Goal: Complete application form

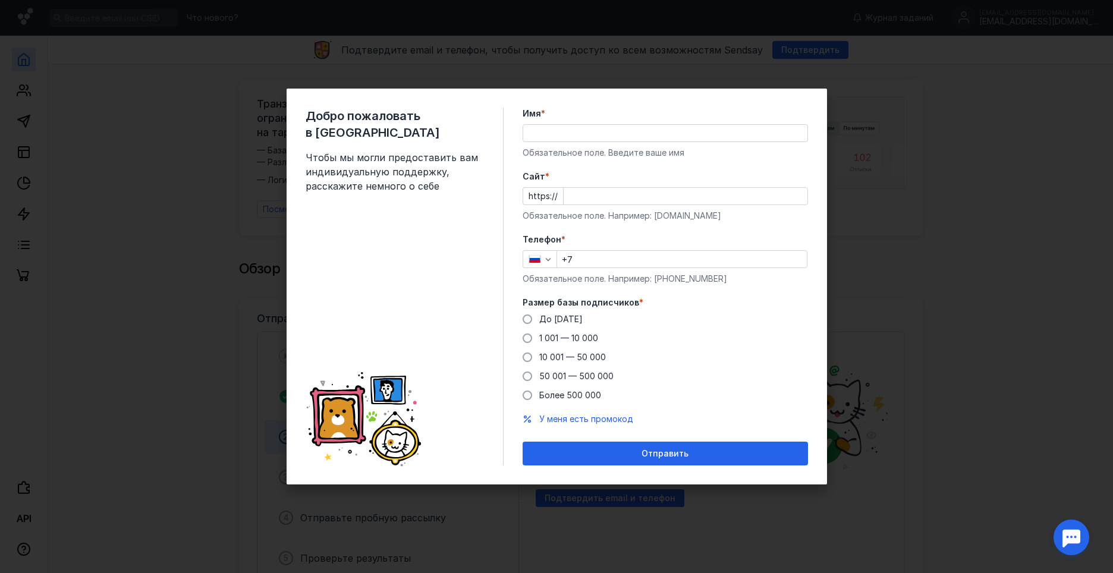
click at [548, 133] on input "Имя *" at bounding box center [665, 133] width 284 height 17
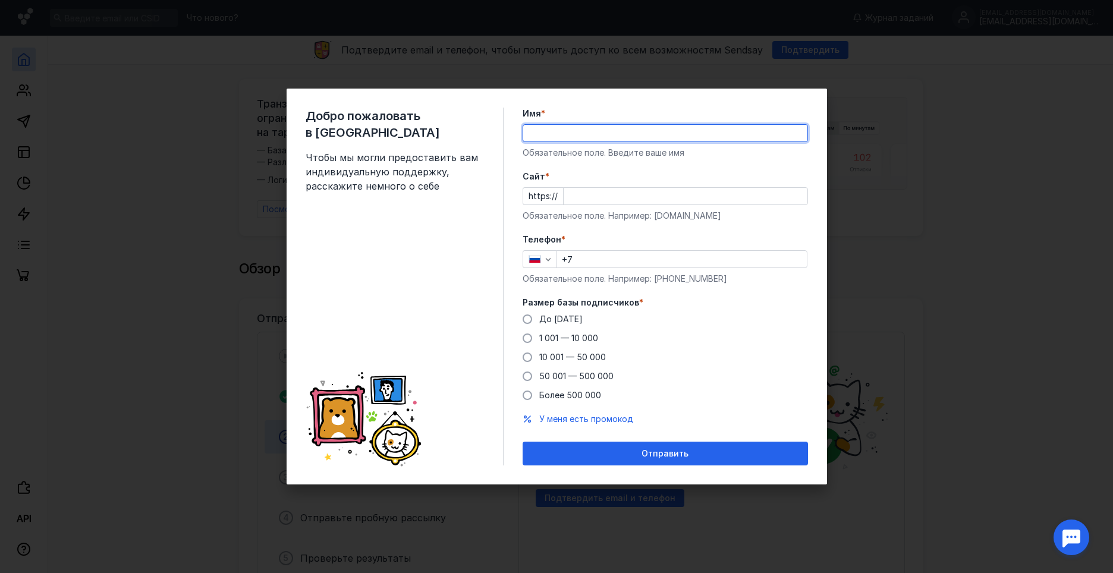
type input "[PERSON_NAME]"
type input "[PHONE_NUMBER]"
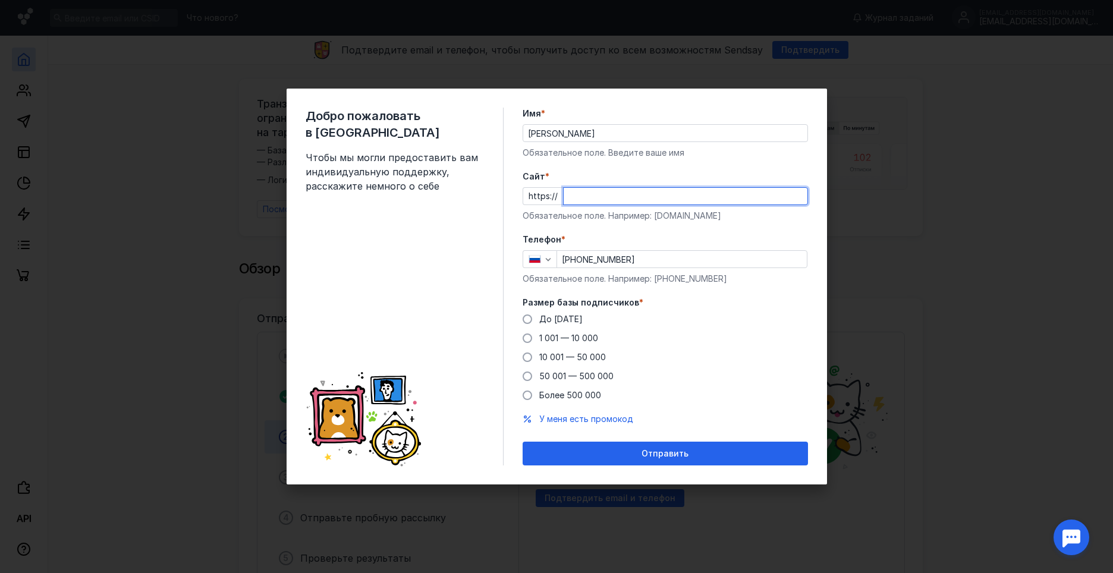
click at [614, 195] on input "Cайт *" at bounding box center [686, 196] width 244 height 17
click at [592, 191] on input "Cайт *" at bounding box center [686, 196] width 244 height 17
type input "Щ"
type input "O"
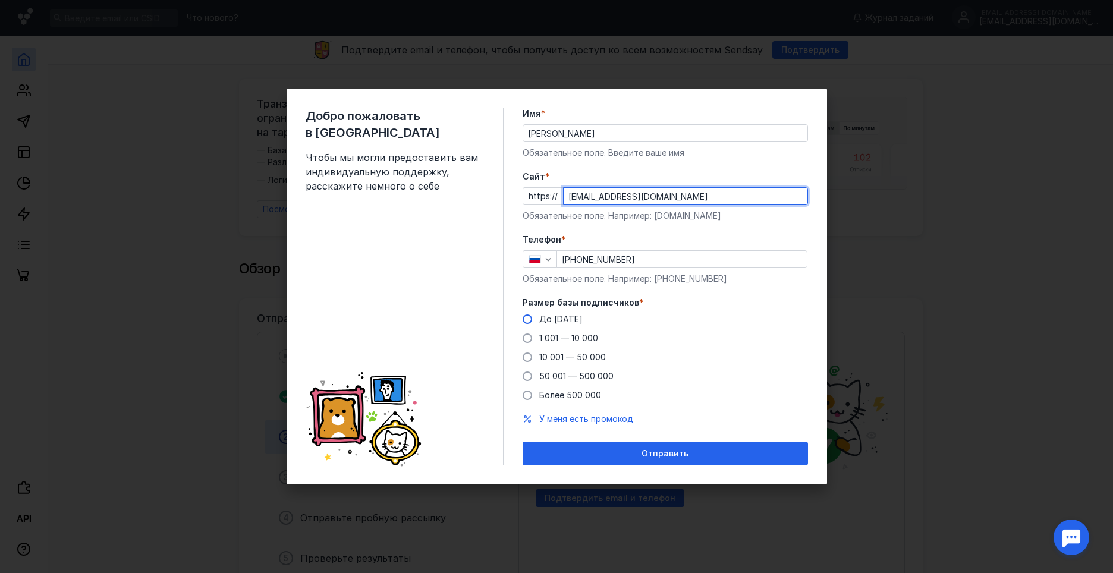
type input "[EMAIL_ADDRESS][DOMAIN_NAME]"
click at [525, 319] on span at bounding box center [528, 319] width 10 height 10
click at [0, 0] on input "До [DATE]" at bounding box center [0, 0] width 0 height 0
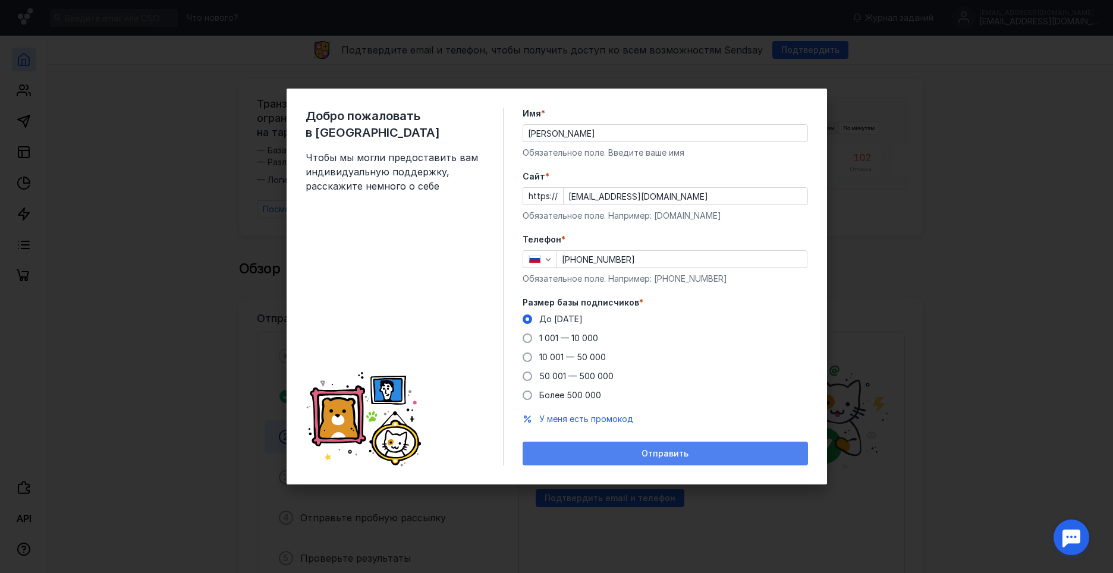
click at [663, 449] on span "Отправить" at bounding box center [664, 454] width 47 height 10
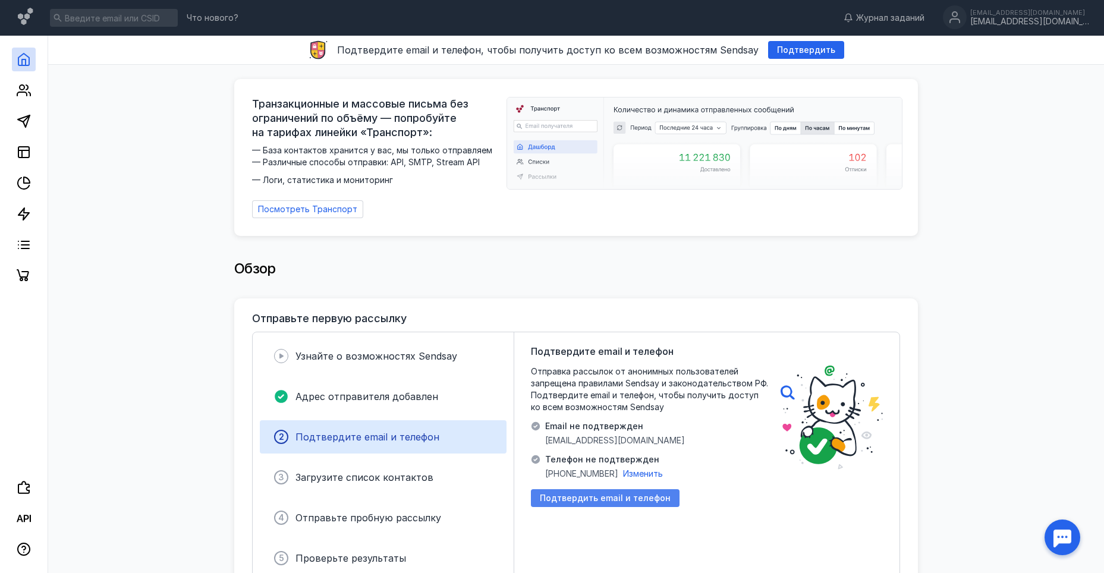
click at [603, 493] on span "Подтвердить email и телефон" at bounding box center [605, 498] width 131 height 10
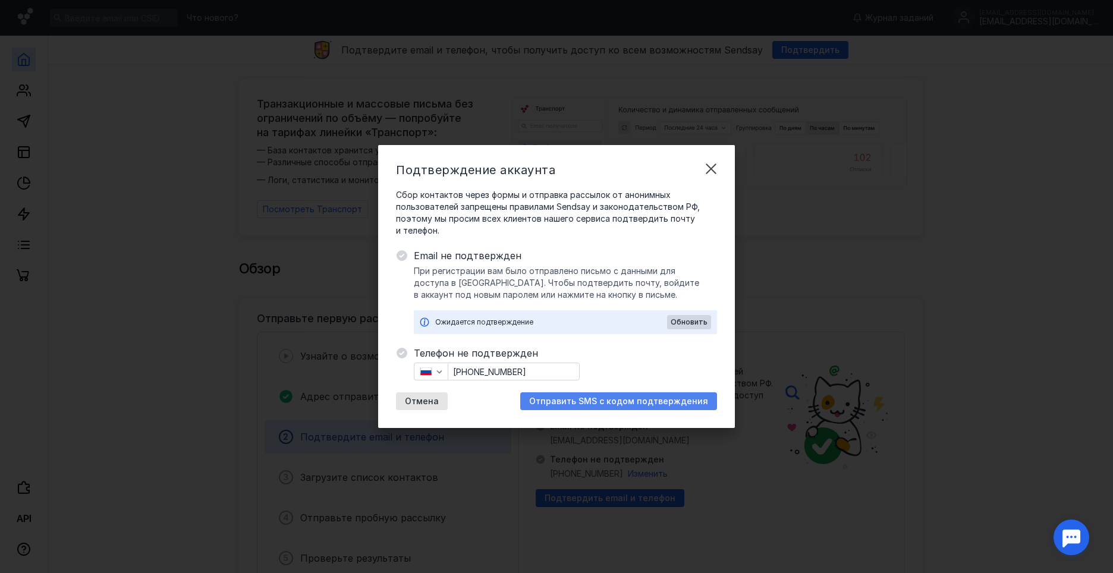
click at [629, 398] on span "Отправить SMS с кодом подтверждения" at bounding box center [618, 402] width 179 height 10
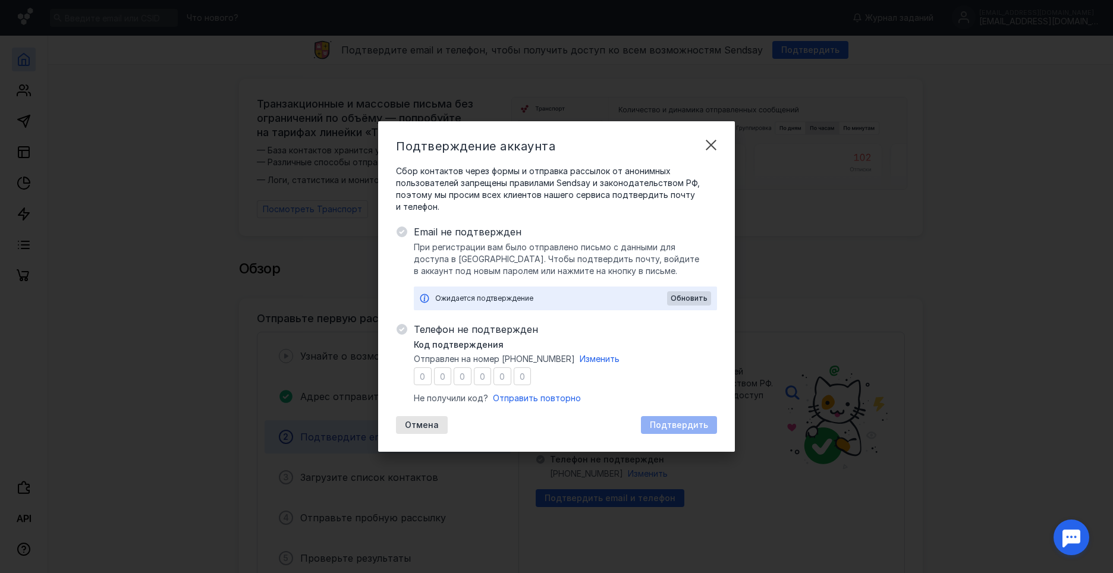
type input "8"
type input "9"
type input "3"
type input "7"
type input "2"
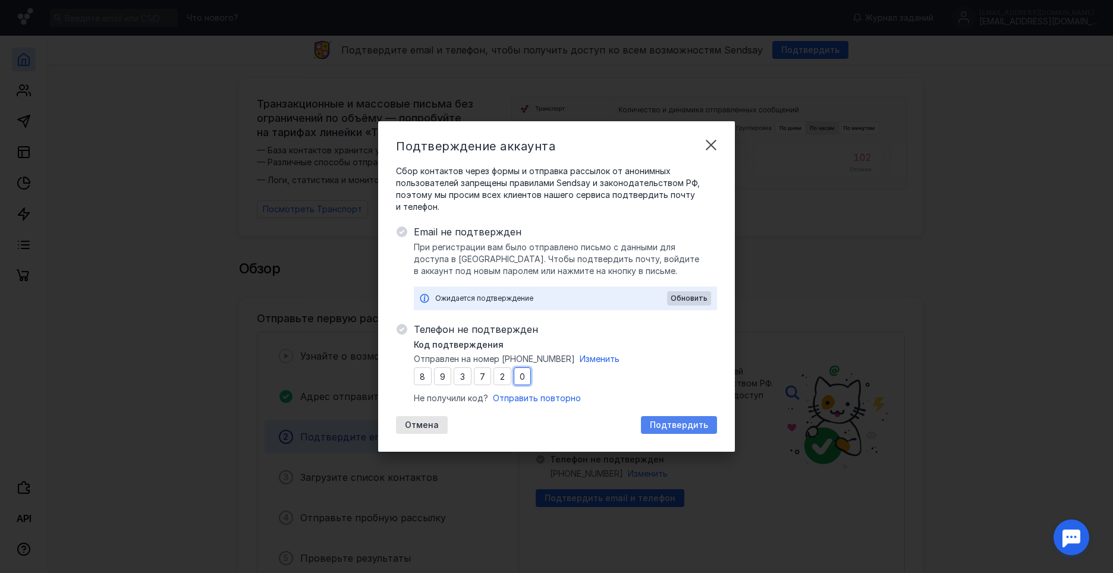
type input "0"
click at [699, 423] on span "Подтвердить" at bounding box center [679, 425] width 58 height 10
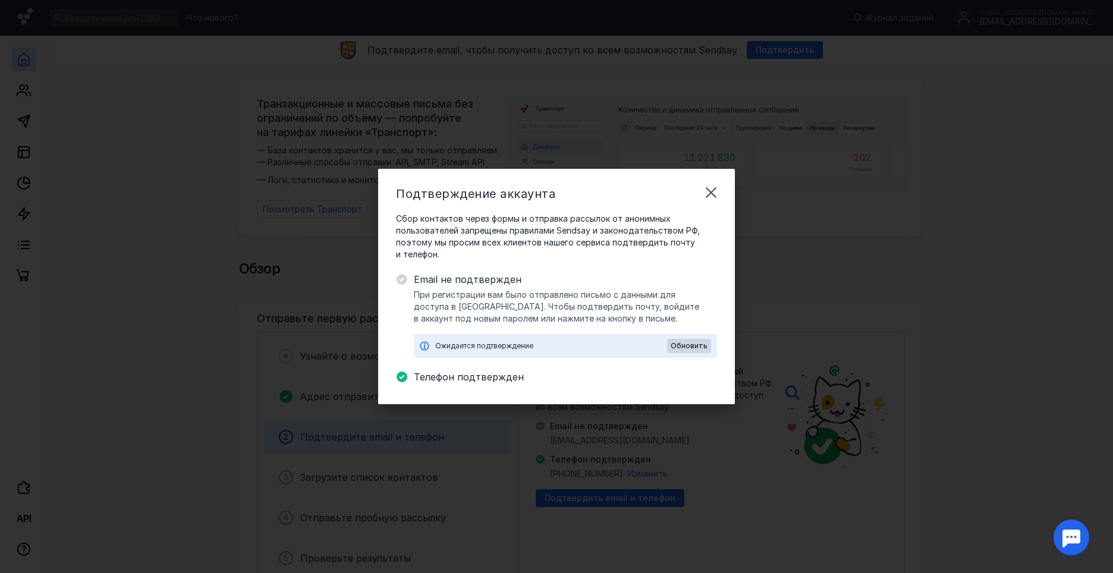
click at [637, 351] on div "Ожидается подтверждение" at bounding box center [551, 346] width 232 height 12
click at [683, 343] on span "Обновить" at bounding box center [689, 346] width 37 height 8
